Goal: Task Accomplishment & Management: Complete application form

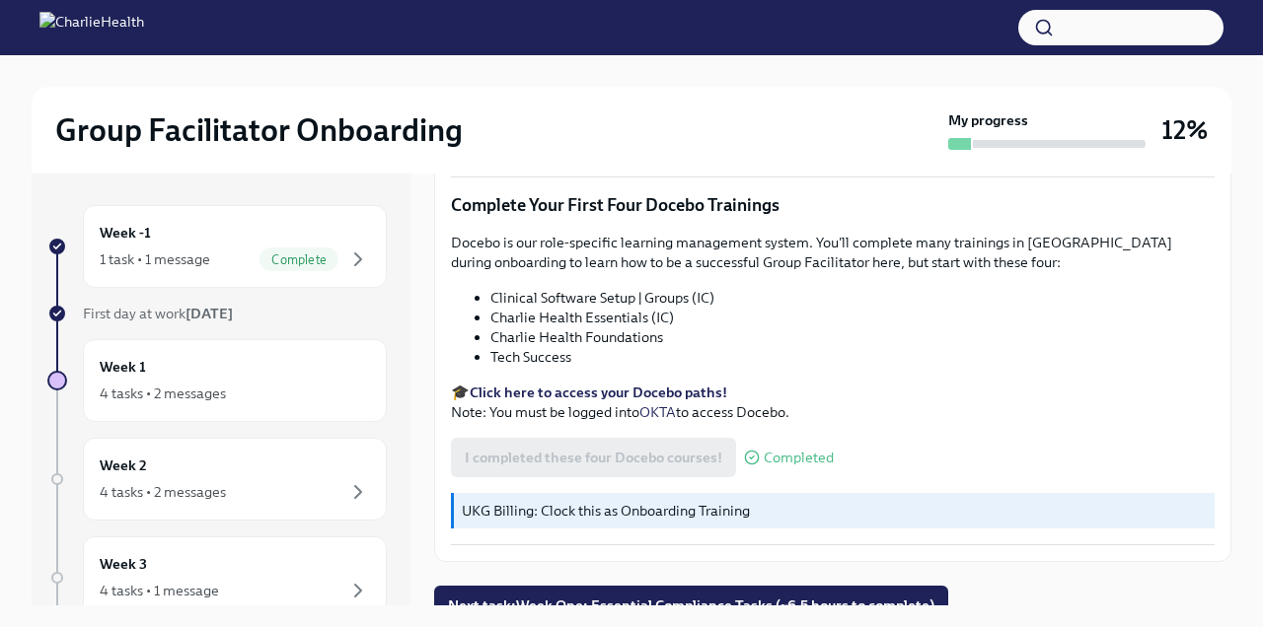
scroll to position [34, 0]
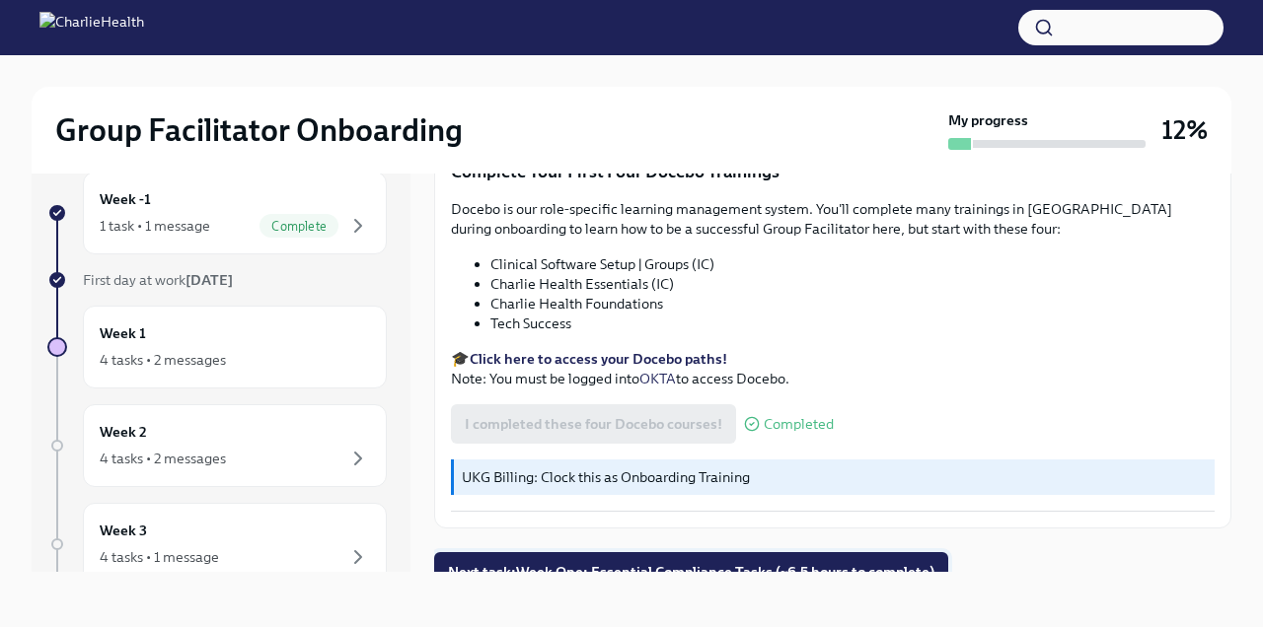
click at [630, 563] on button "Next task : Week One: Essential Compliance Tasks (~6.5 hours to complete)" at bounding box center [691, 572] width 514 height 39
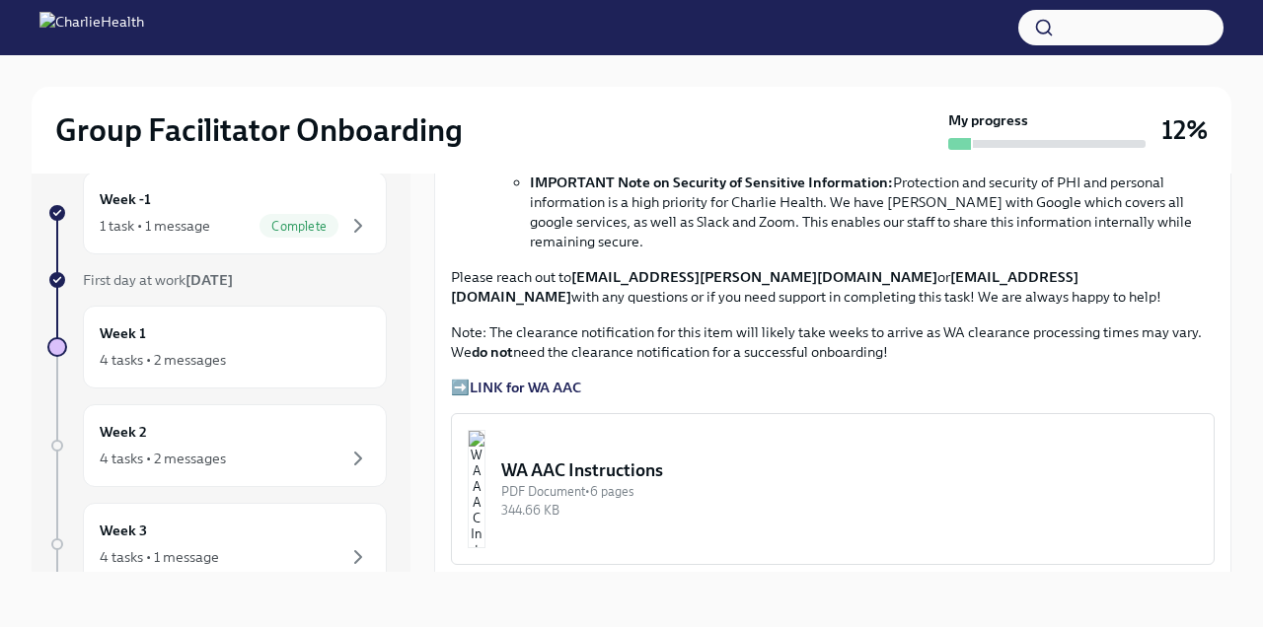
scroll to position [1290, 0]
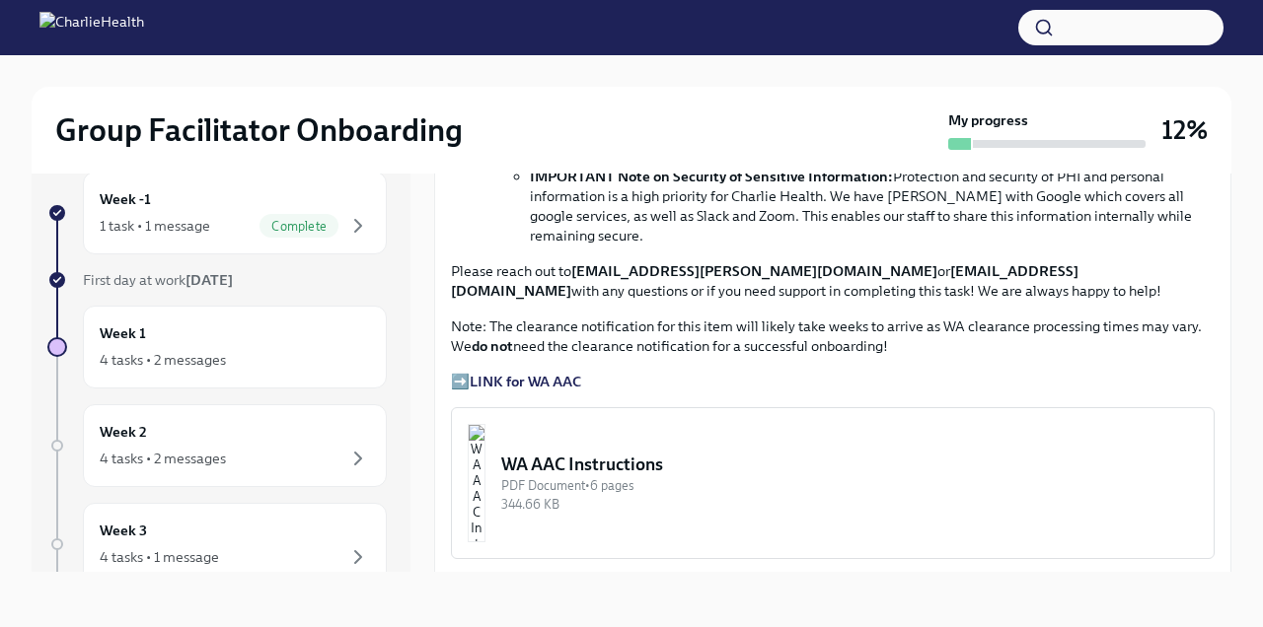
click at [562, 373] on strong "LINK for WA AAC" at bounding box center [525, 382] width 111 height 18
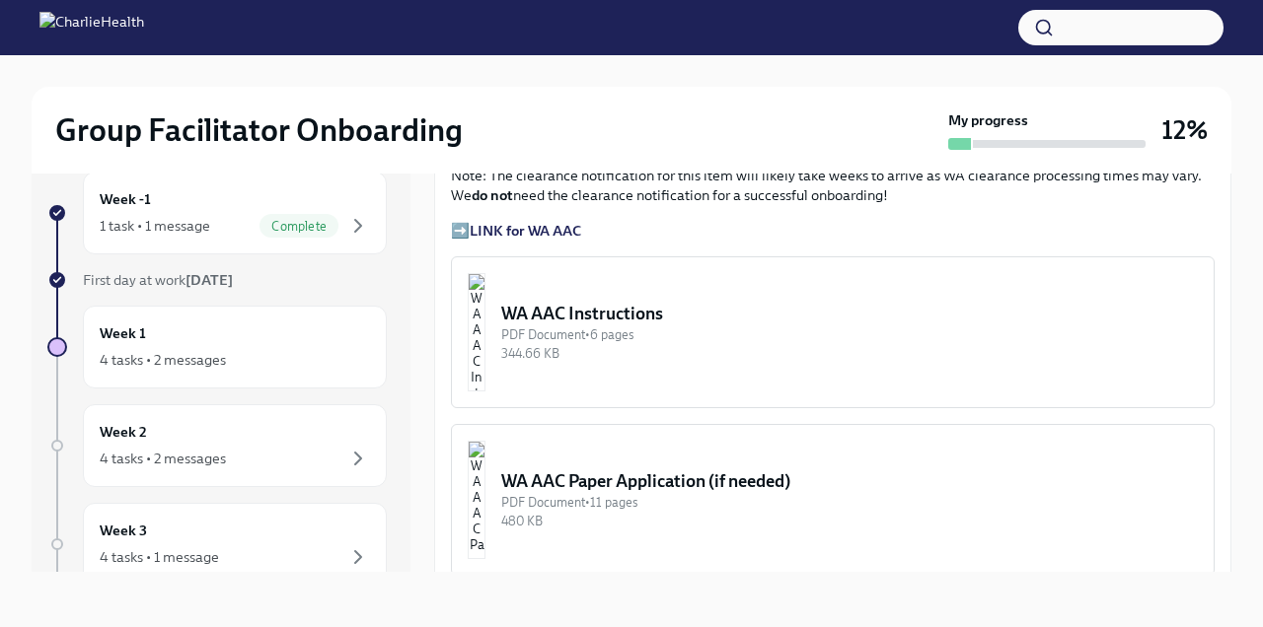
scroll to position [1450, 0]
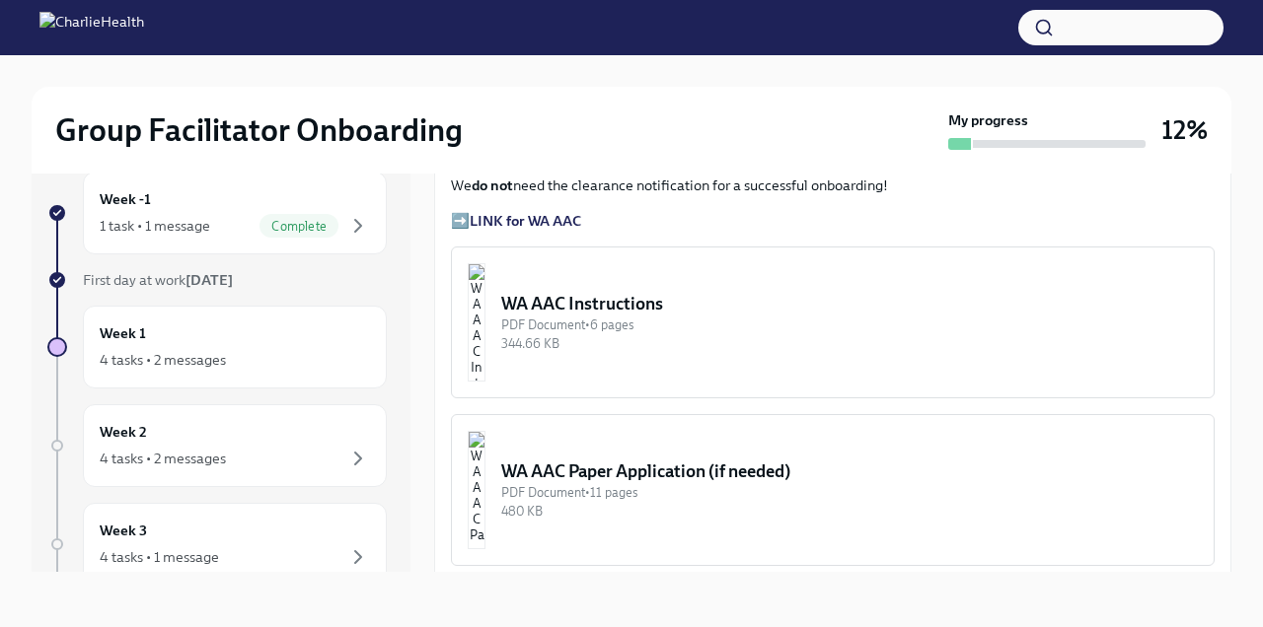
click at [684, 292] on div "WA AAC Instructions" at bounding box center [849, 304] width 697 height 24
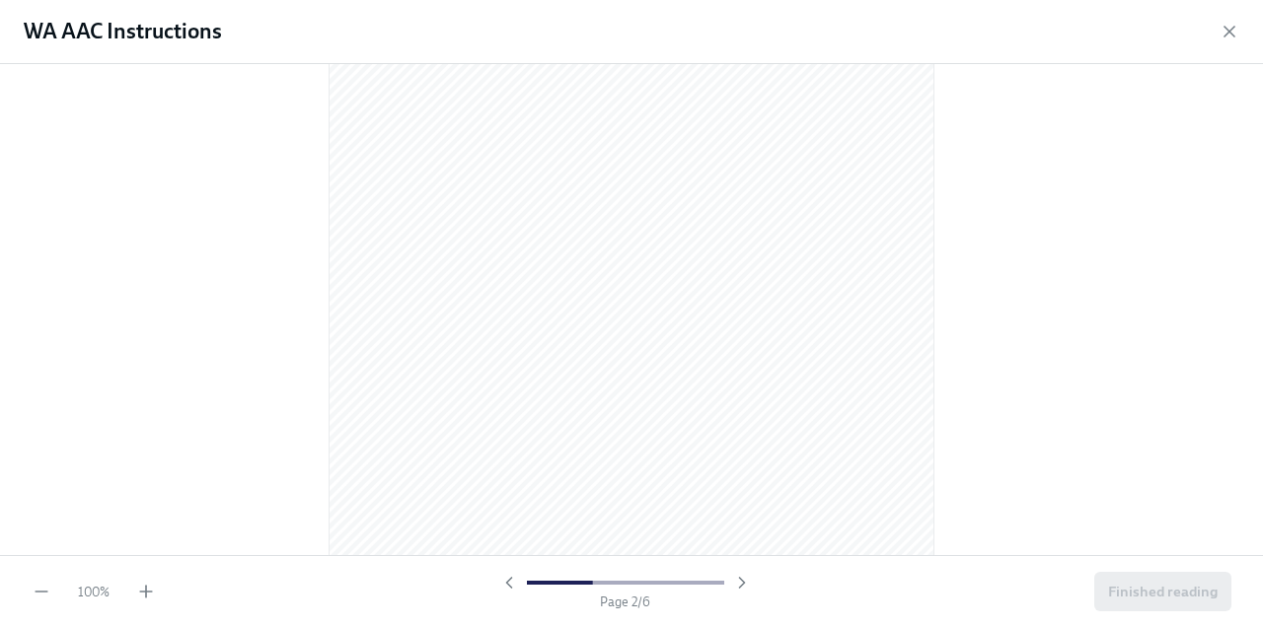
scroll to position [985, 0]
click at [140, 590] on icon "button" at bounding box center [146, 592] width 20 height 20
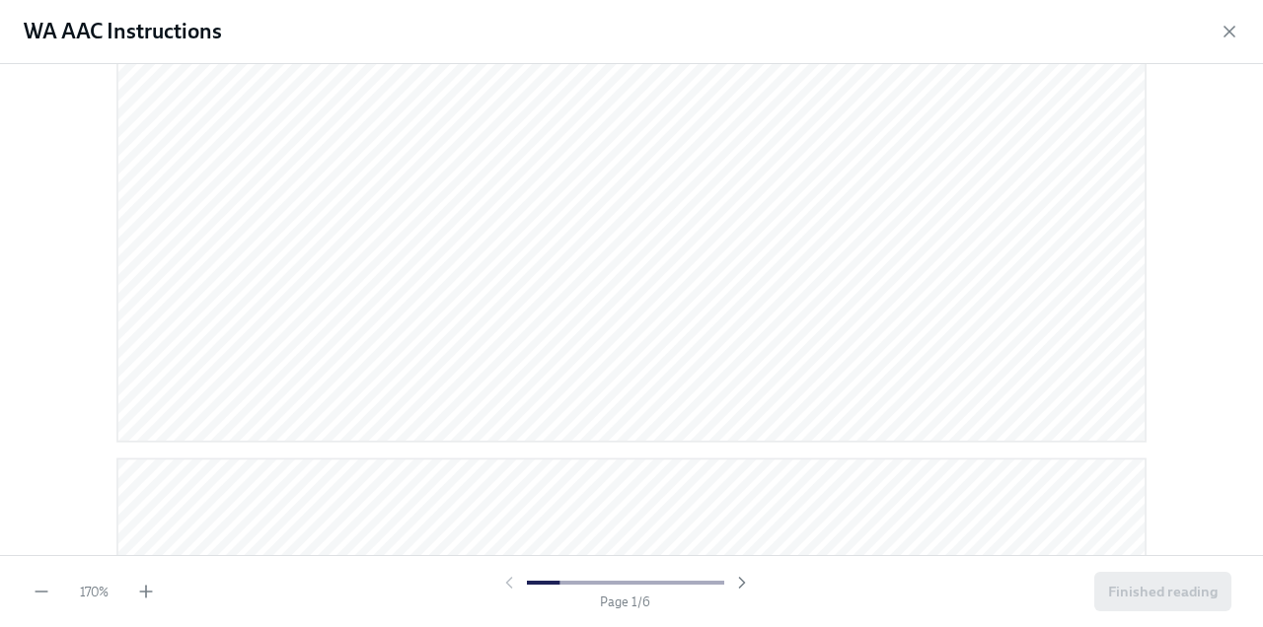
click at [10, 597] on div "170 % Page 1 / 6 Finished reading" at bounding box center [631, 591] width 1263 height 72
click at [37, 591] on icon "button" at bounding box center [42, 592] width 20 height 20
click at [1222, 32] on icon "button" at bounding box center [1229, 32] width 20 height 20
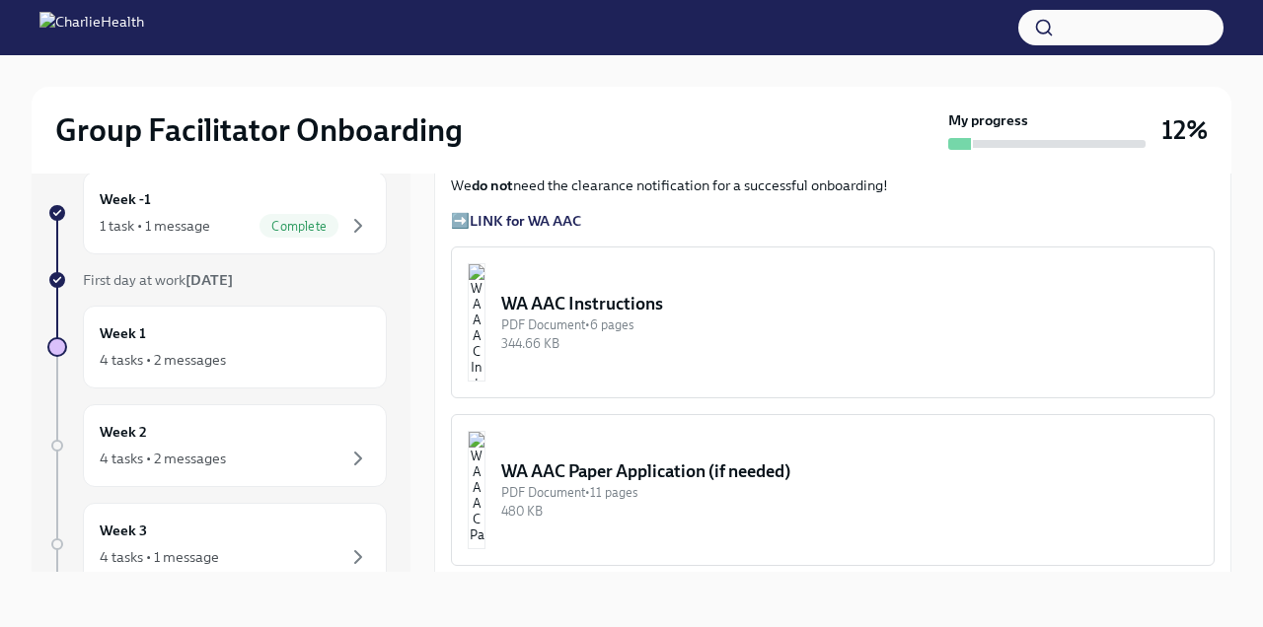
scroll to position [1362, 0]
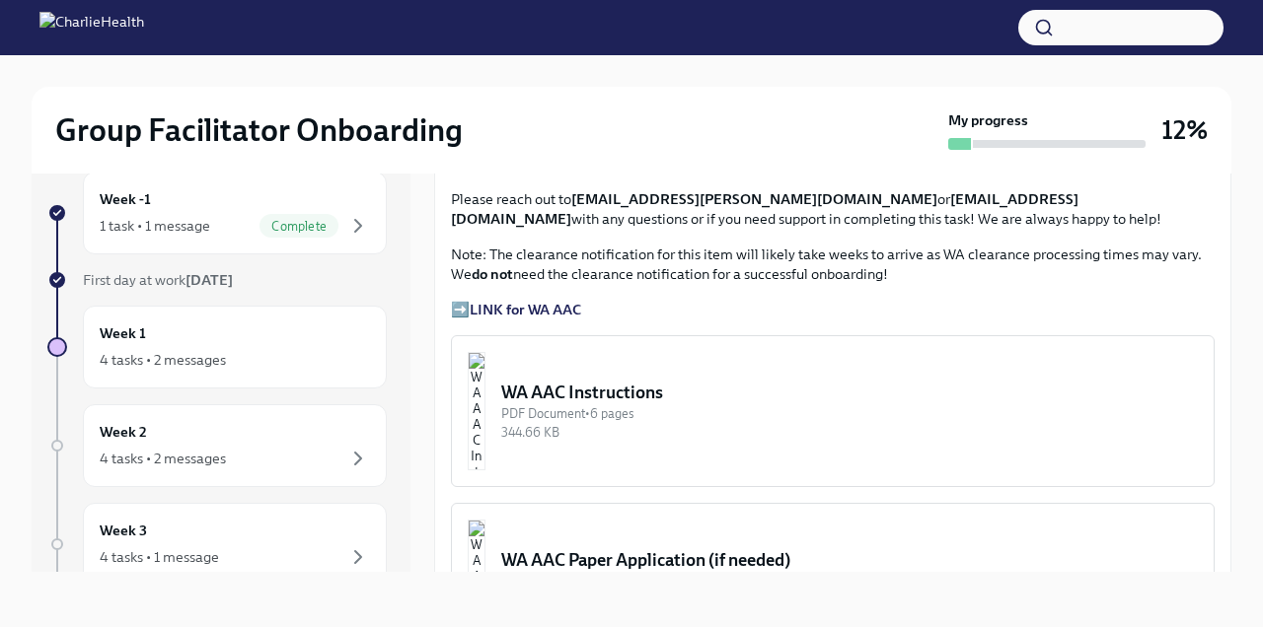
click at [570, 301] on strong "LINK for WA AAC" at bounding box center [525, 310] width 111 height 18
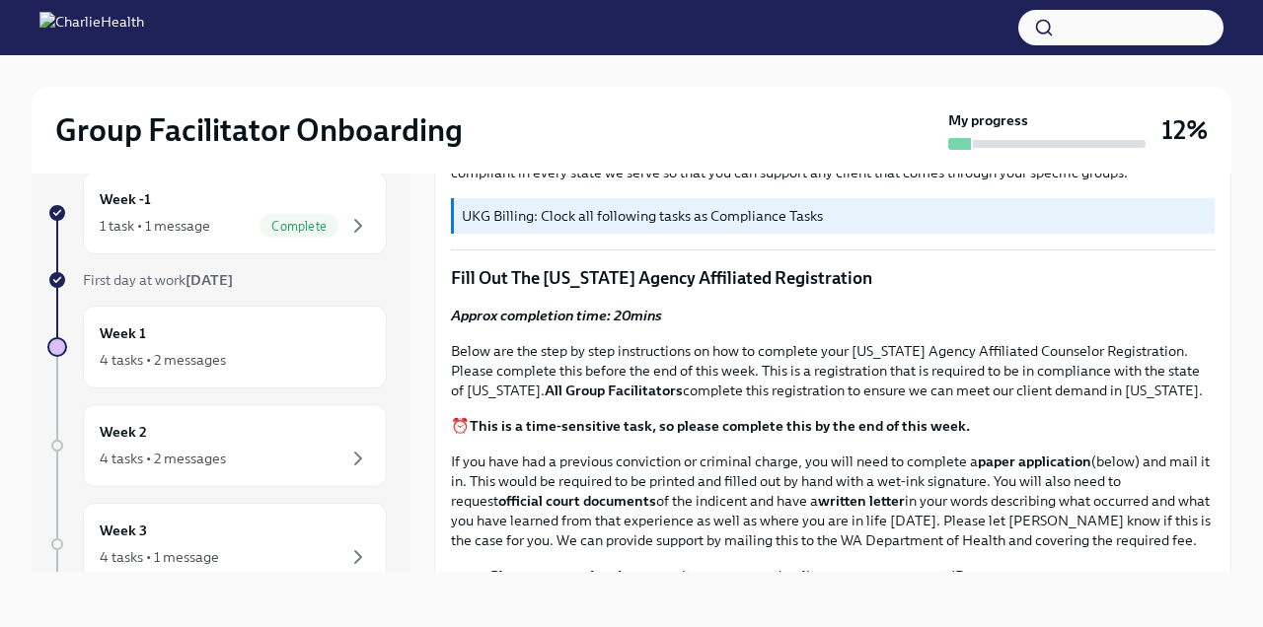
scroll to position [675, 0]
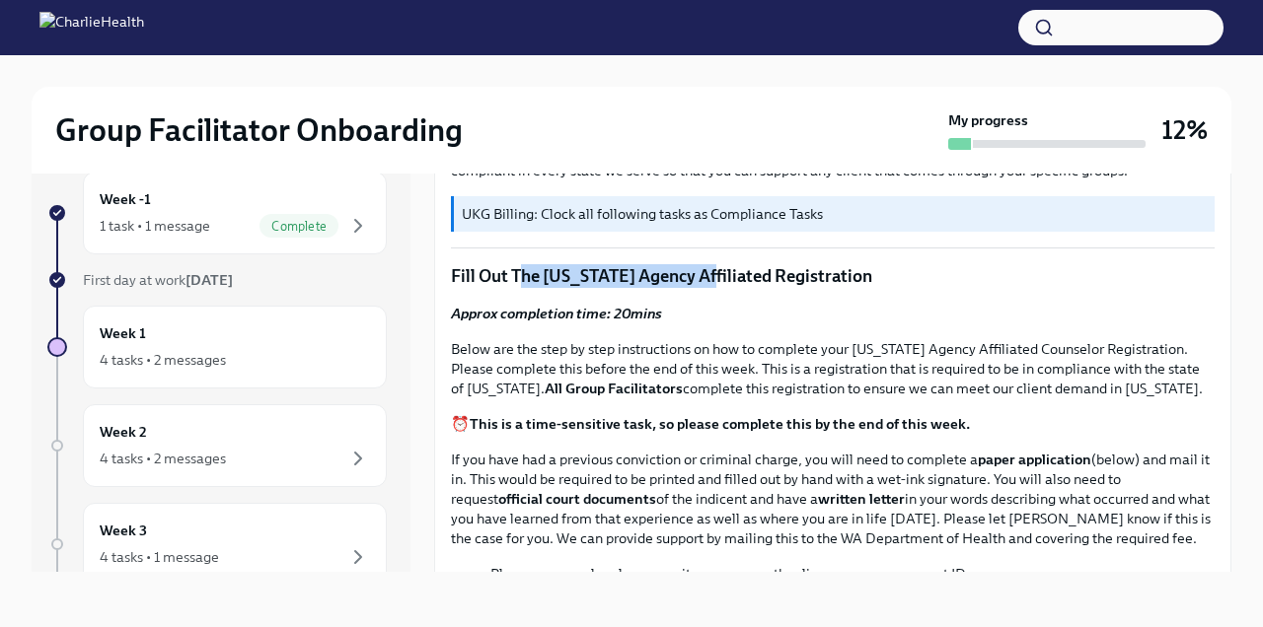
drag, startPoint x: 889, startPoint y: 274, endPoint x: 517, endPoint y: 278, distance: 372.0
click at [517, 278] on p "Fill Out The [US_STATE] Agency Affiliated Registration" at bounding box center [833, 276] width 764 height 24
drag, startPoint x: 872, startPoint y: 276, endPoint x: 549, endPoint y: 269, distance: 323.7
click at [549, 269] on p "Fill Out The [US_STATE] Agency Affiliated Registration" at bounding box center [833, 276] width 764 height 24
copy p "[US_STATE] Agency Affiliated Registration"
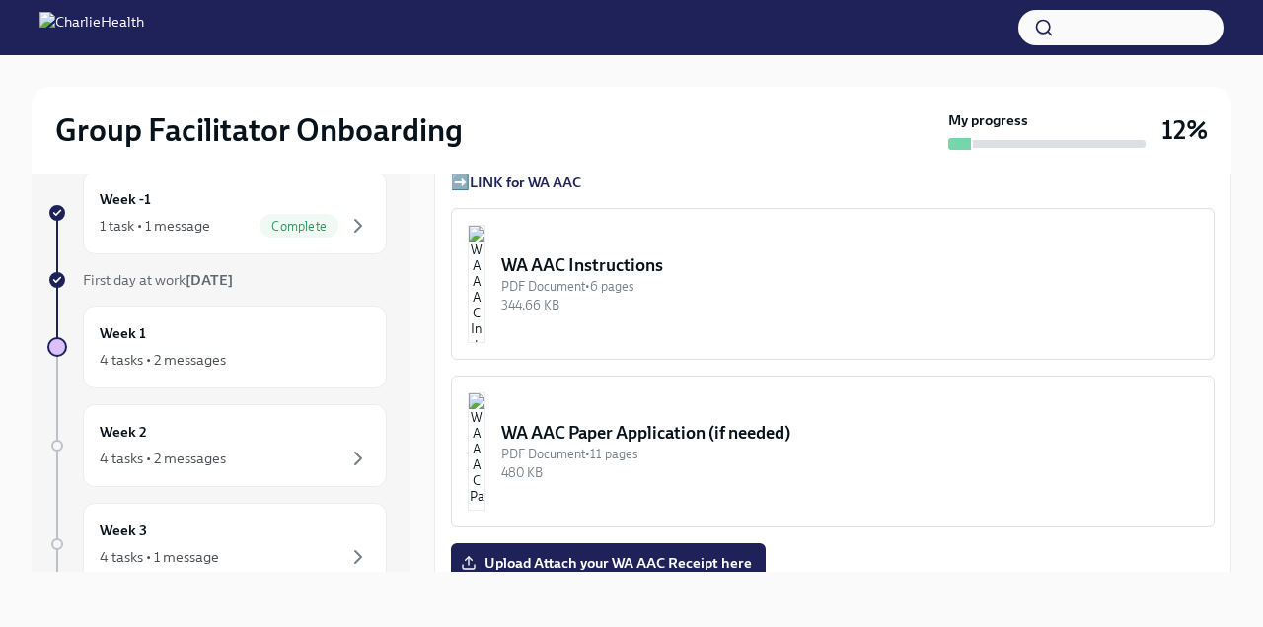
scroll to position [1500, 0]
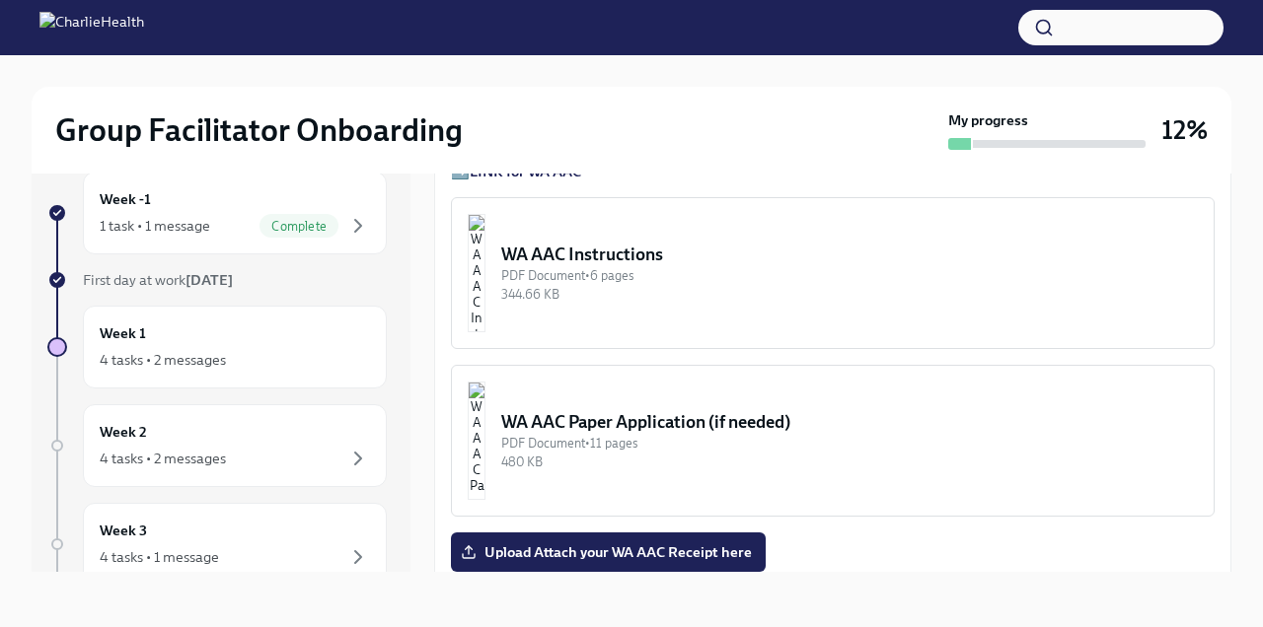
click at [768, 243] on div "WA AAC Instructions" at bounding box center [849, 255] width 697 height 24
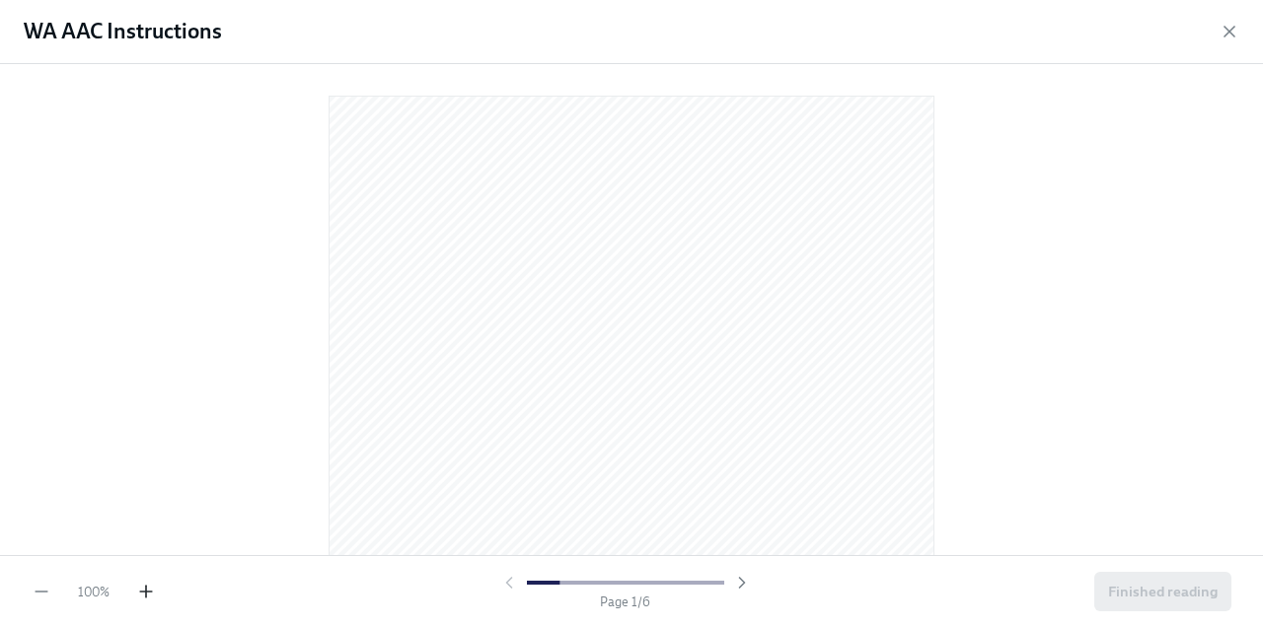
click at [142, 600] on icon "button" at bounding box center [146, 592] width 20 height 20
click at [1224, 29] on icon "button" at bounding box center [1229, 32] width 20 height 20
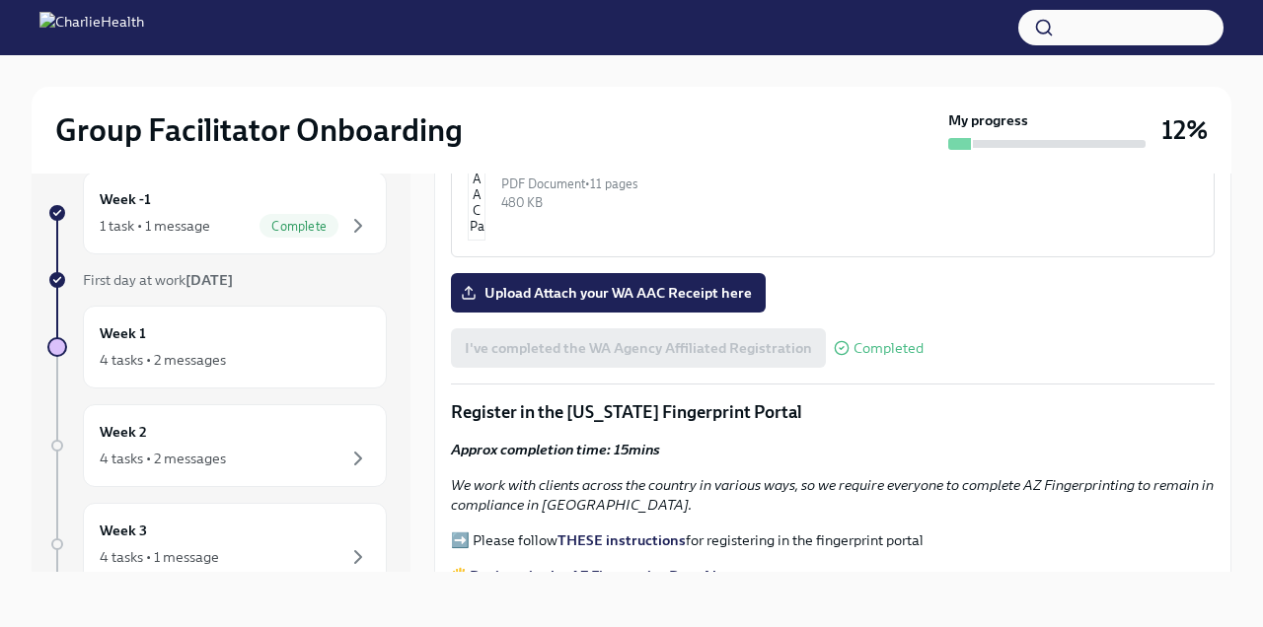
scroll to position [1696, 0]
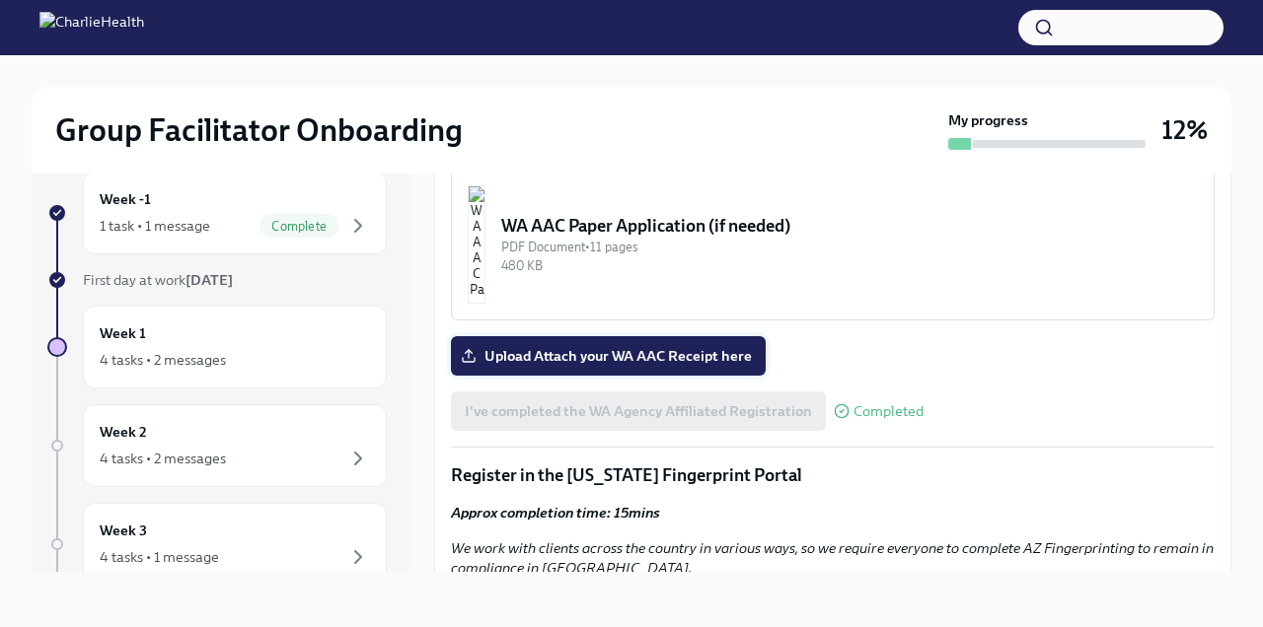
click at [703, 346] on span "Upload Attach your WA AAC Receipt here" at bounding box center [608, 356] width 287 height 20
click at [0, 0] on input "Upload Attach your WA AAC Receipt here" at bounding box center [0, 0] width 0 height 0
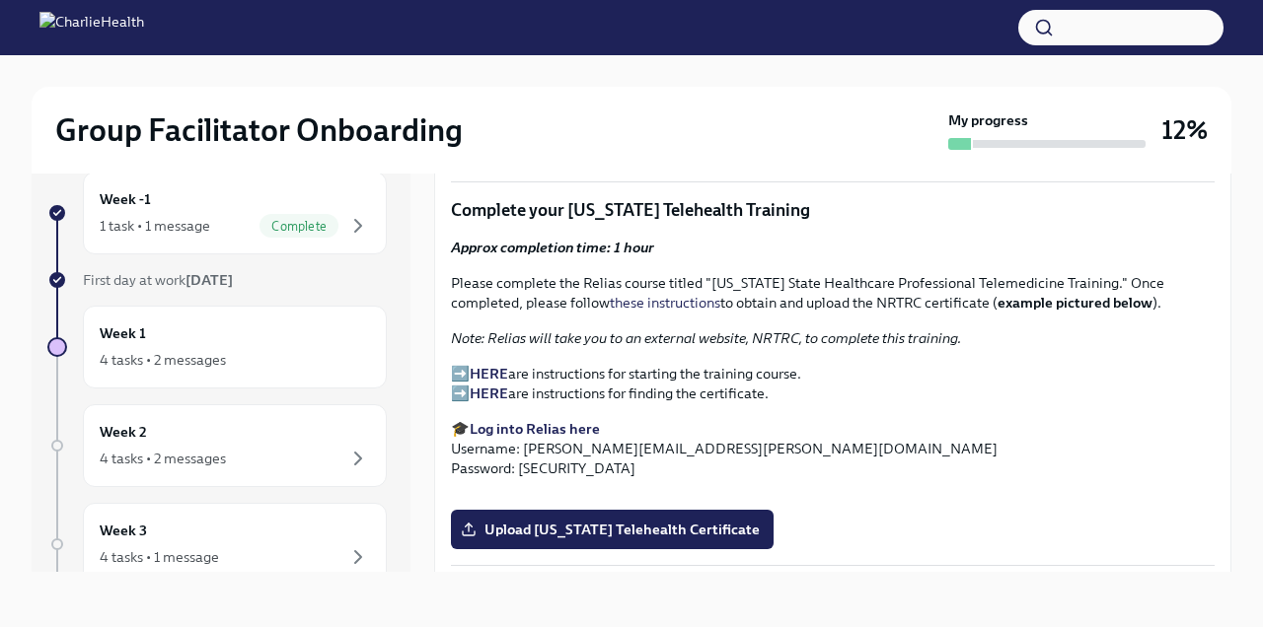
scroll to position [2479, 0]
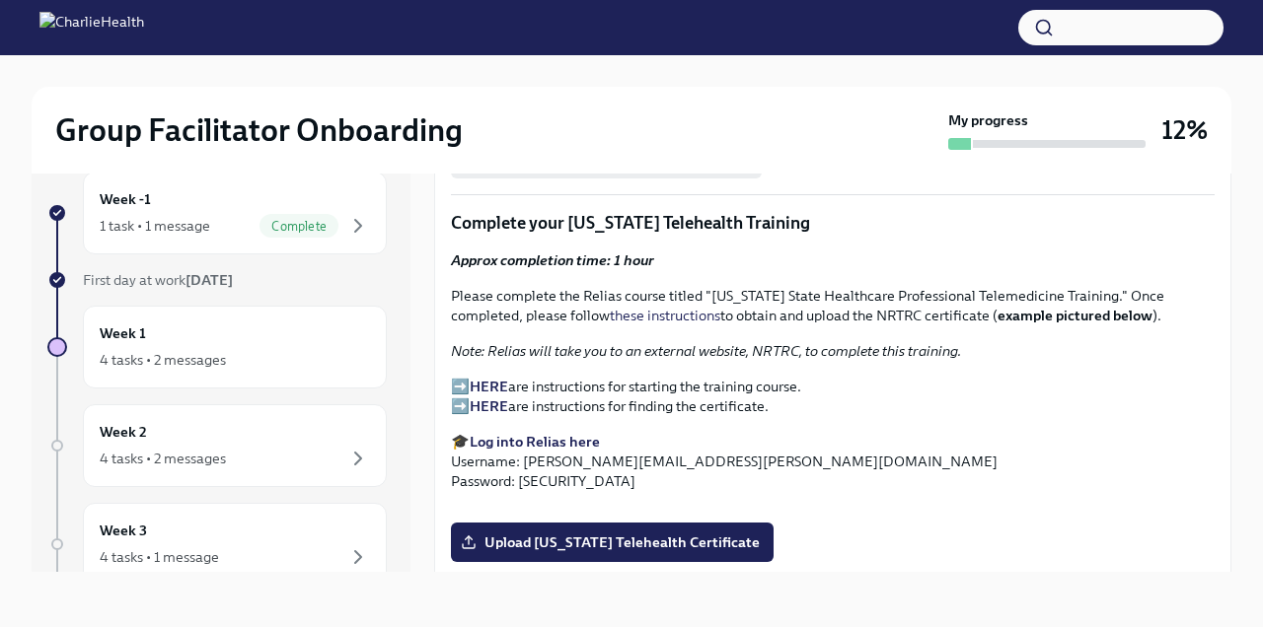
click at [550, 433] on strong "Log into Relias here" at bounding box center [535, 442] width 130 height 18
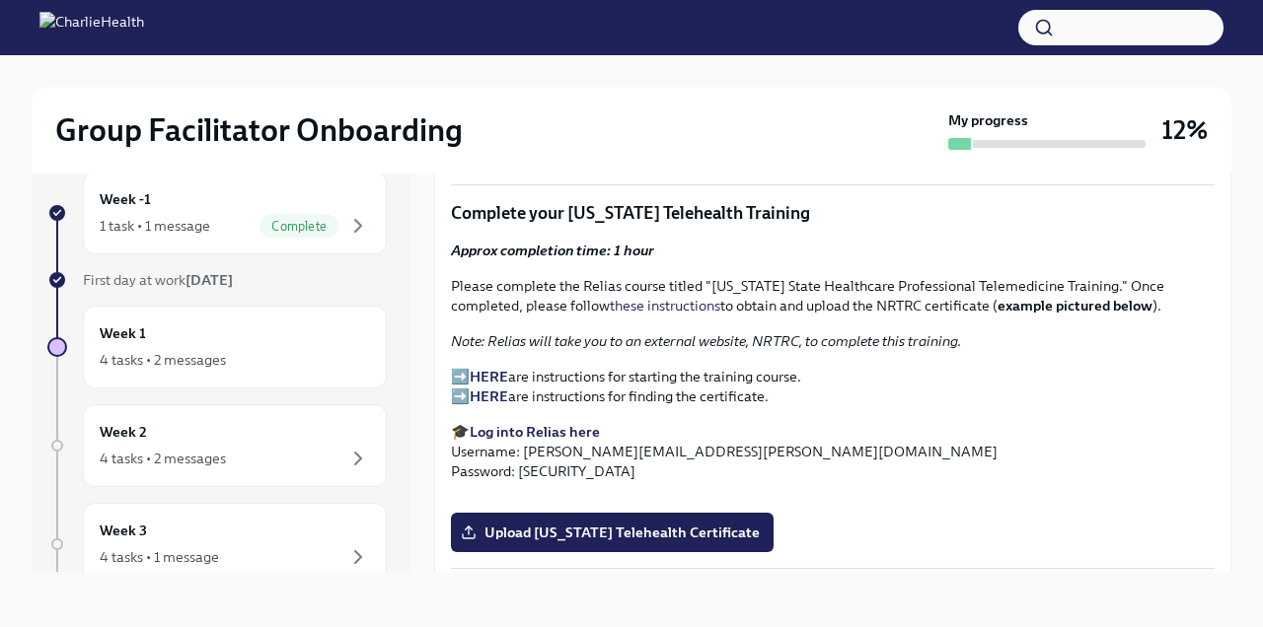
scroll to position [2466, 0]
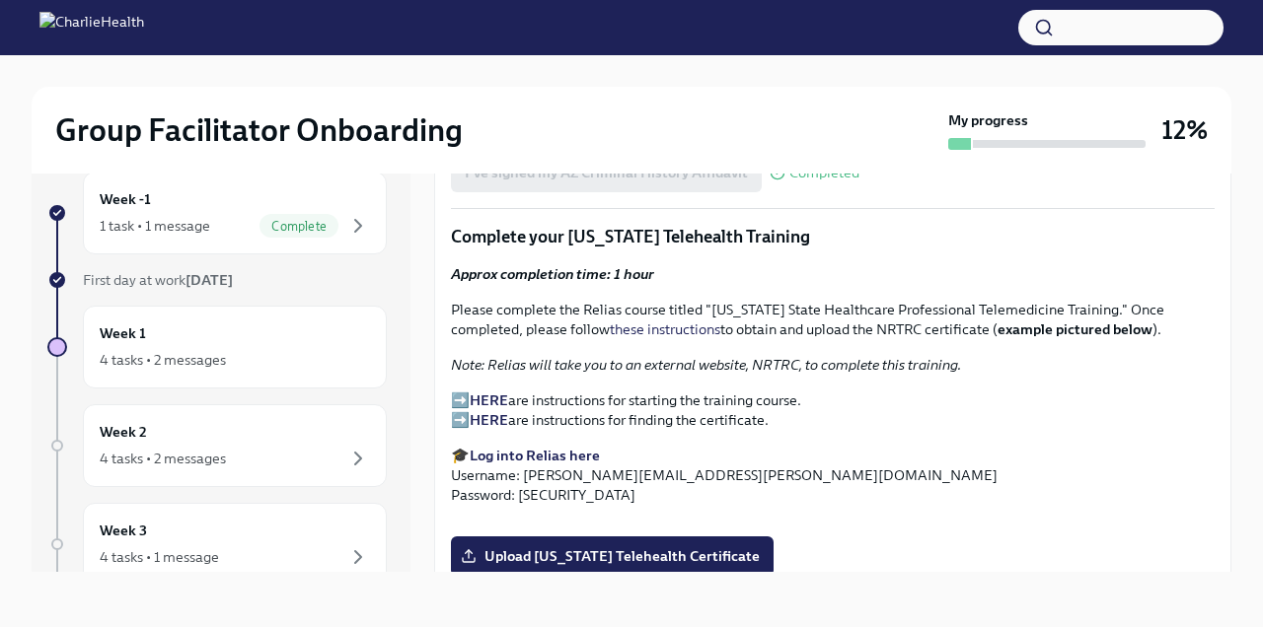
click at [482, 392] on strong "HERE" at bounding box center [489, 401] width 38 height 18
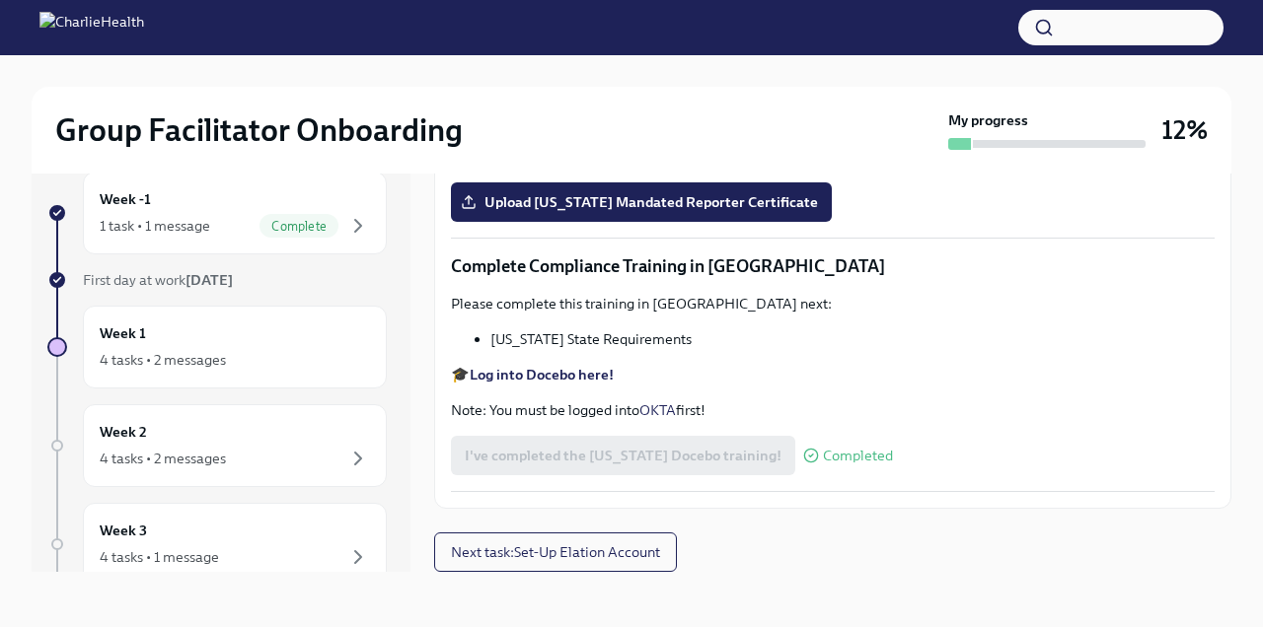
scroll to position [3282, 0]
click at [0, 0] on input "Upload [US_STATE] Telehealth Certificate" at bounding box center [0, 0] width 0 height 0
